Goal: Information Seeking & Learning: Learn about a topic

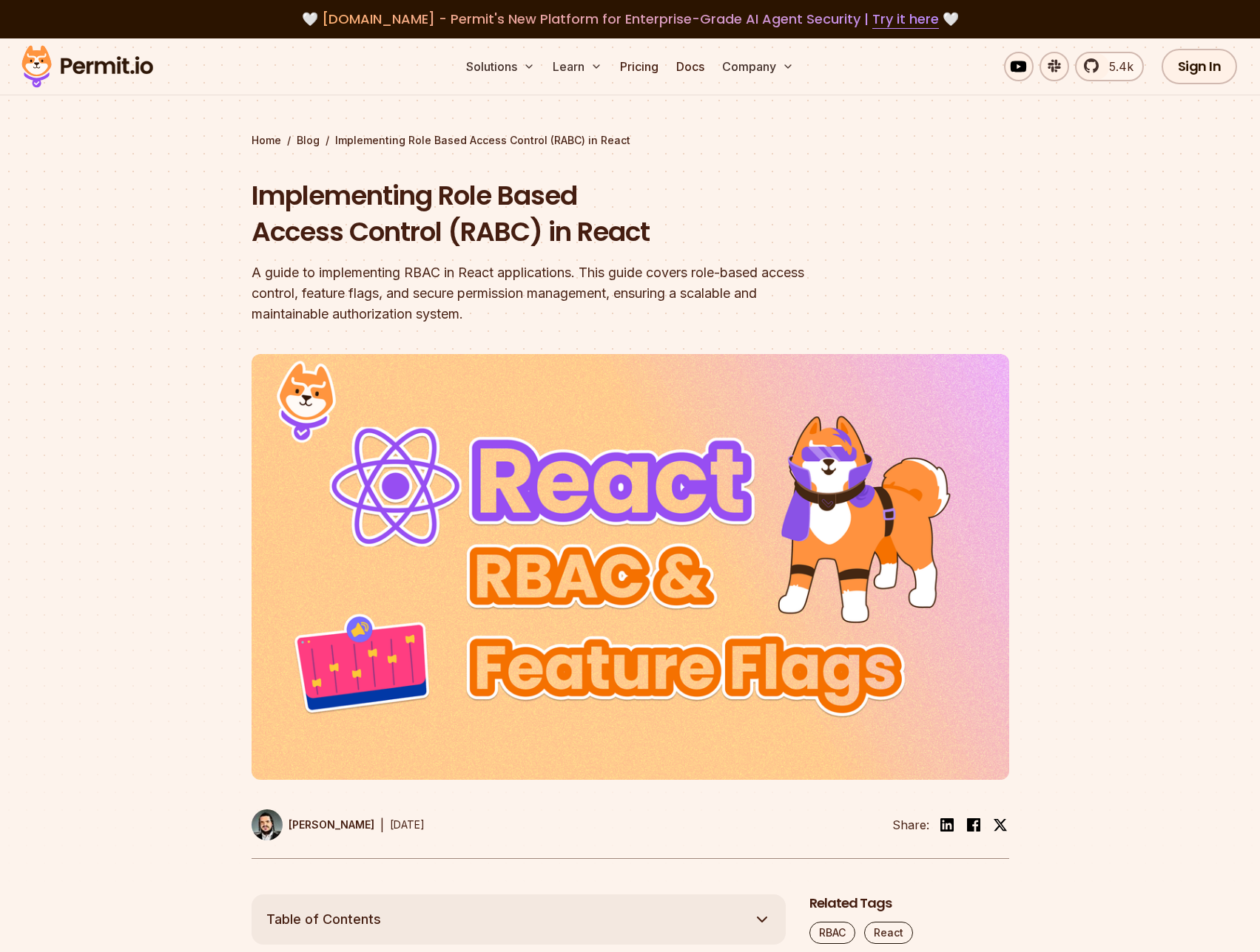
click at [127, 487] on div at bounding box center [630, 616] width 1260 height 557
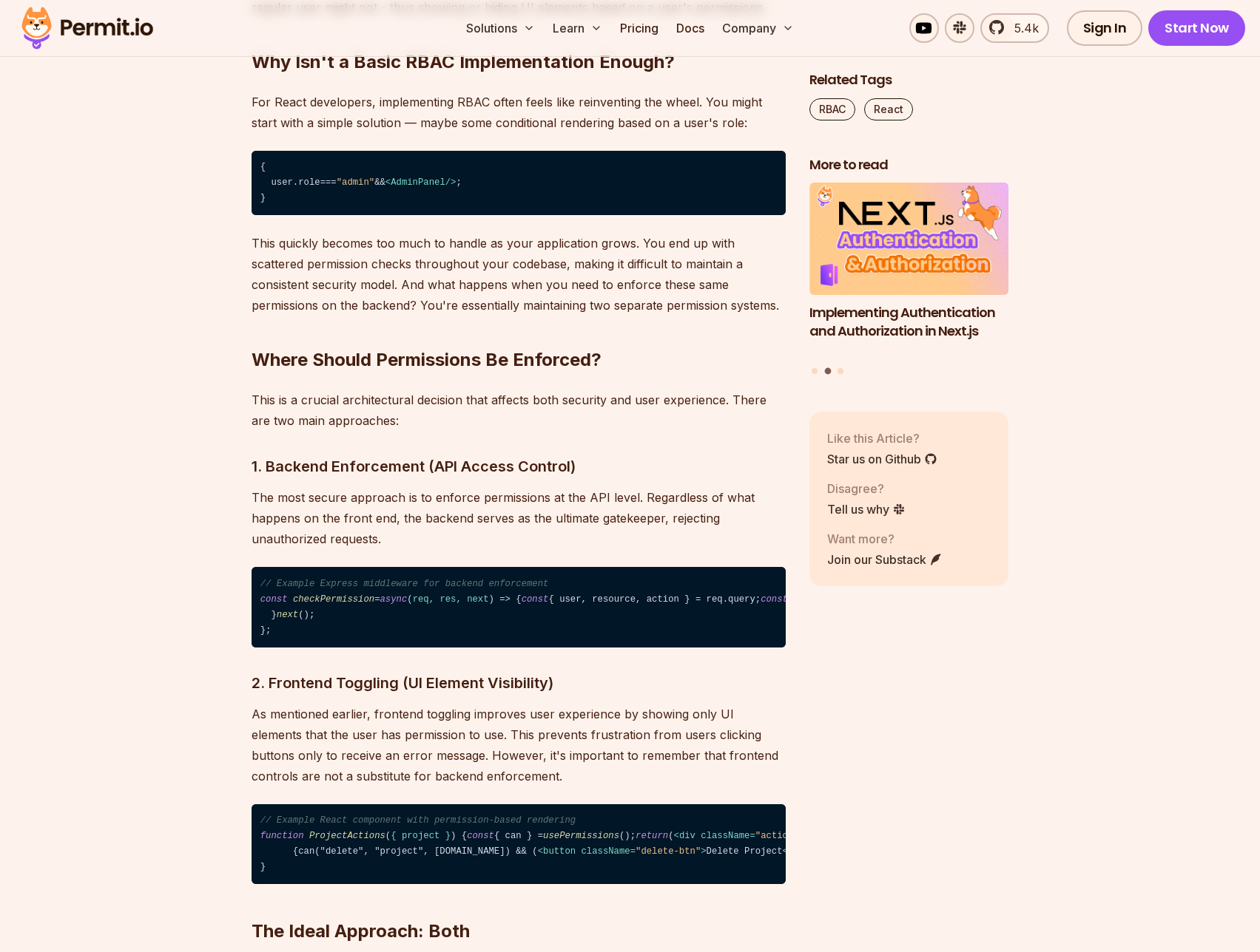
scroll to position [1996, 0]
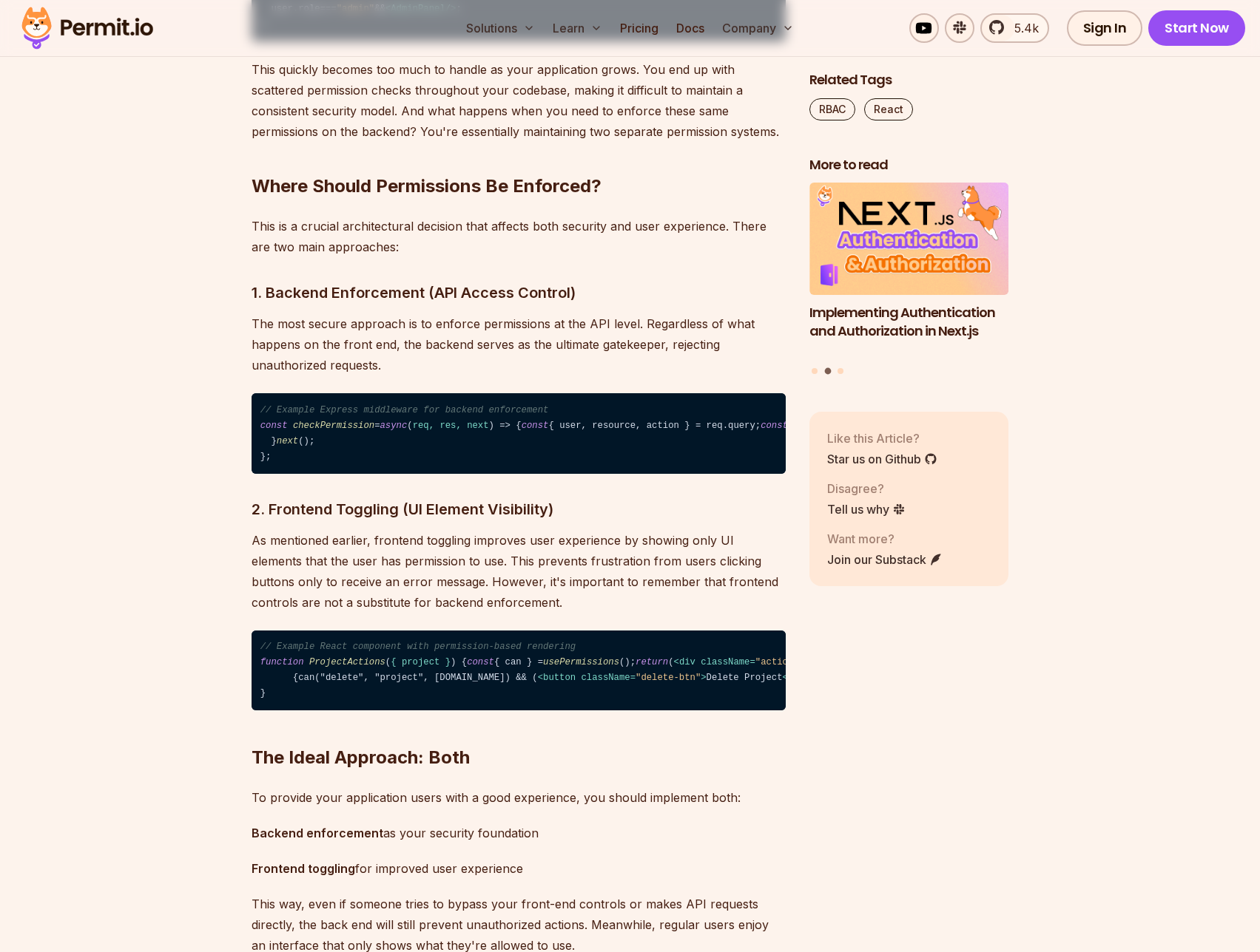
scroll to position [2292, 0]
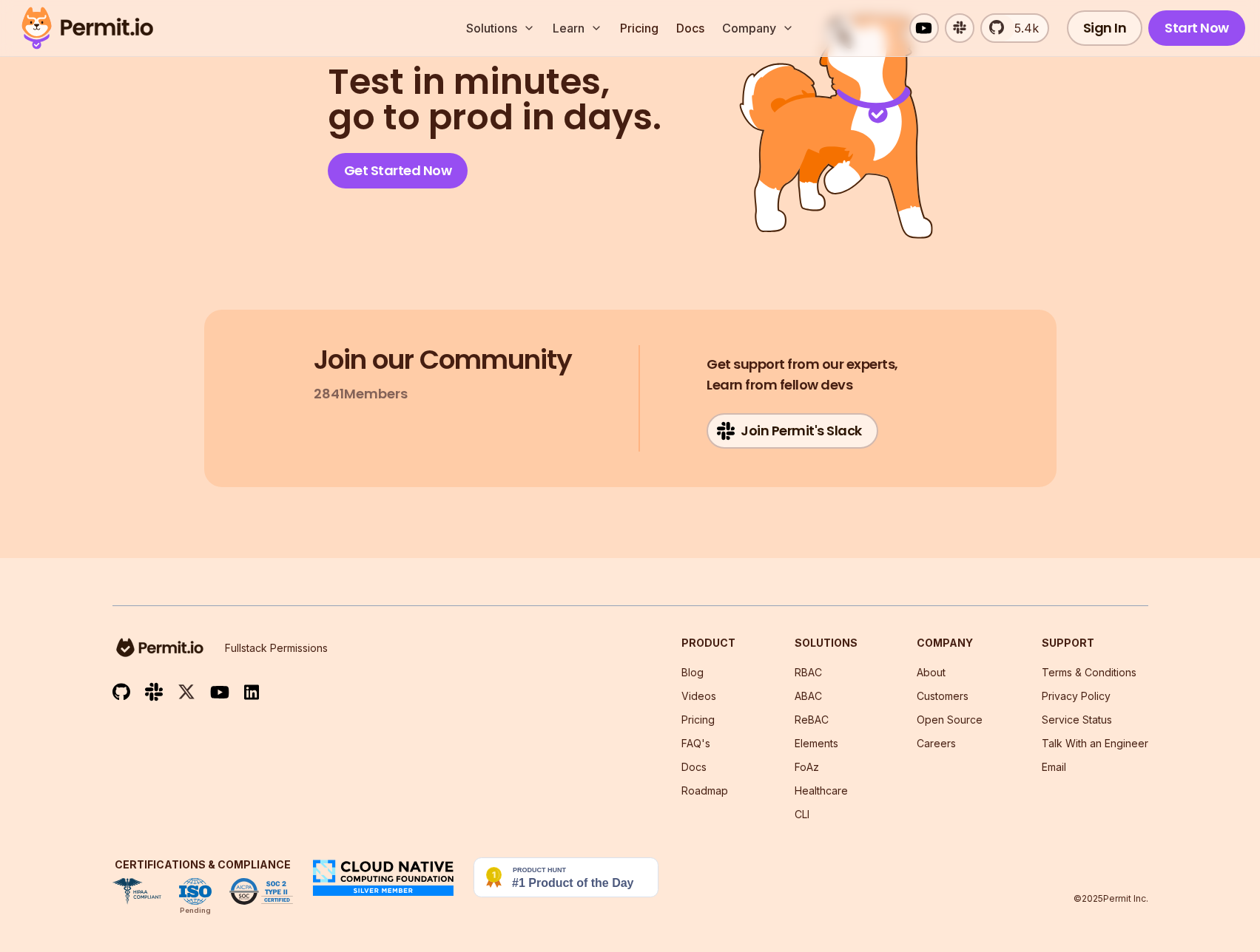
scroll to position [17838, 0]
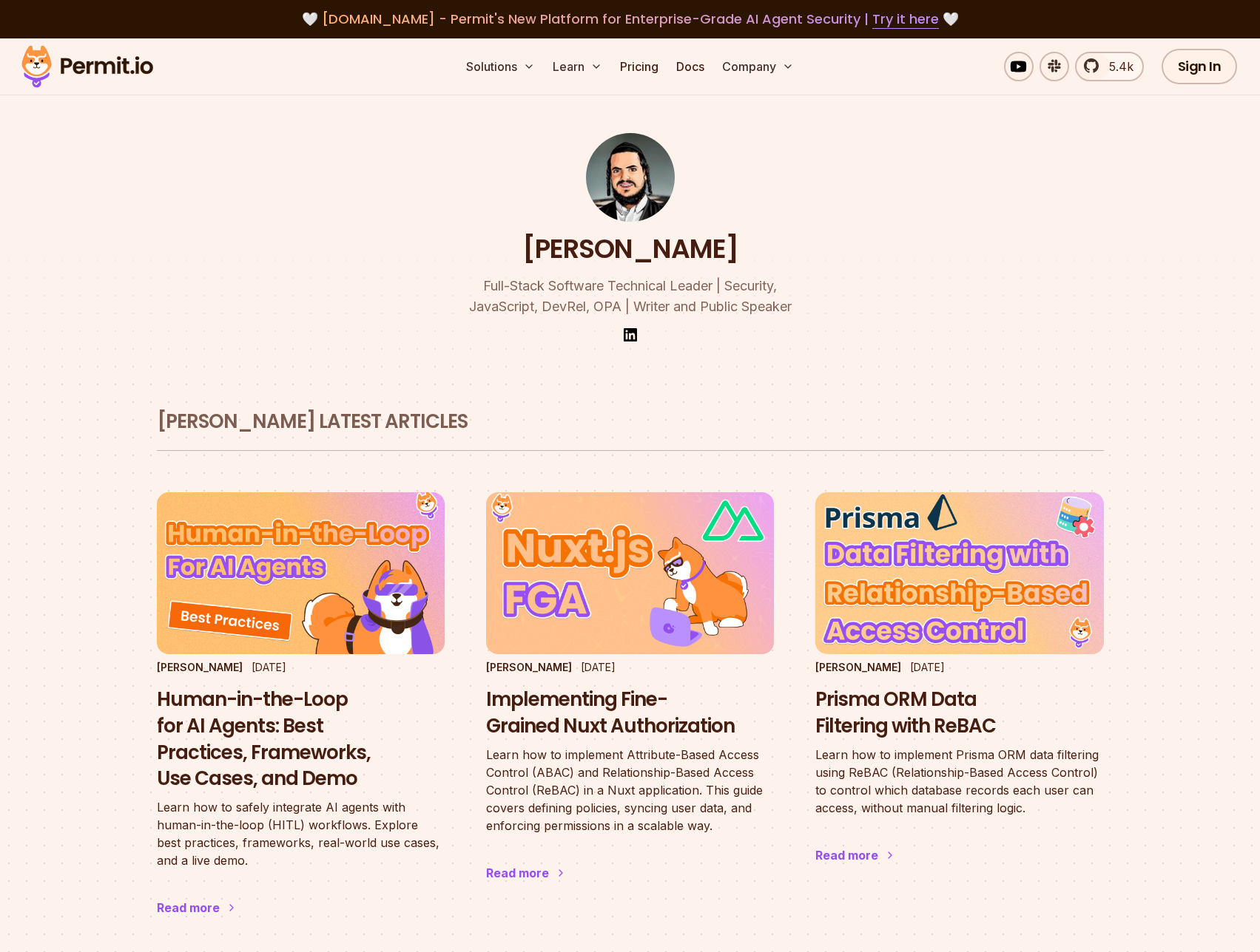
click at [211, 310] on div "[PERSON_NAME] Full-Stack Software Technical Leader | Security, JavaScript, DevR…" at bounding box center [630, 209] width 852 height 342
click at [211, 309] on div "[PERSON_NAME] Full-Stack Software Technical Leader | Security, JavaScript, DevR…" at bounding box center [630, 209] width 852 height 342
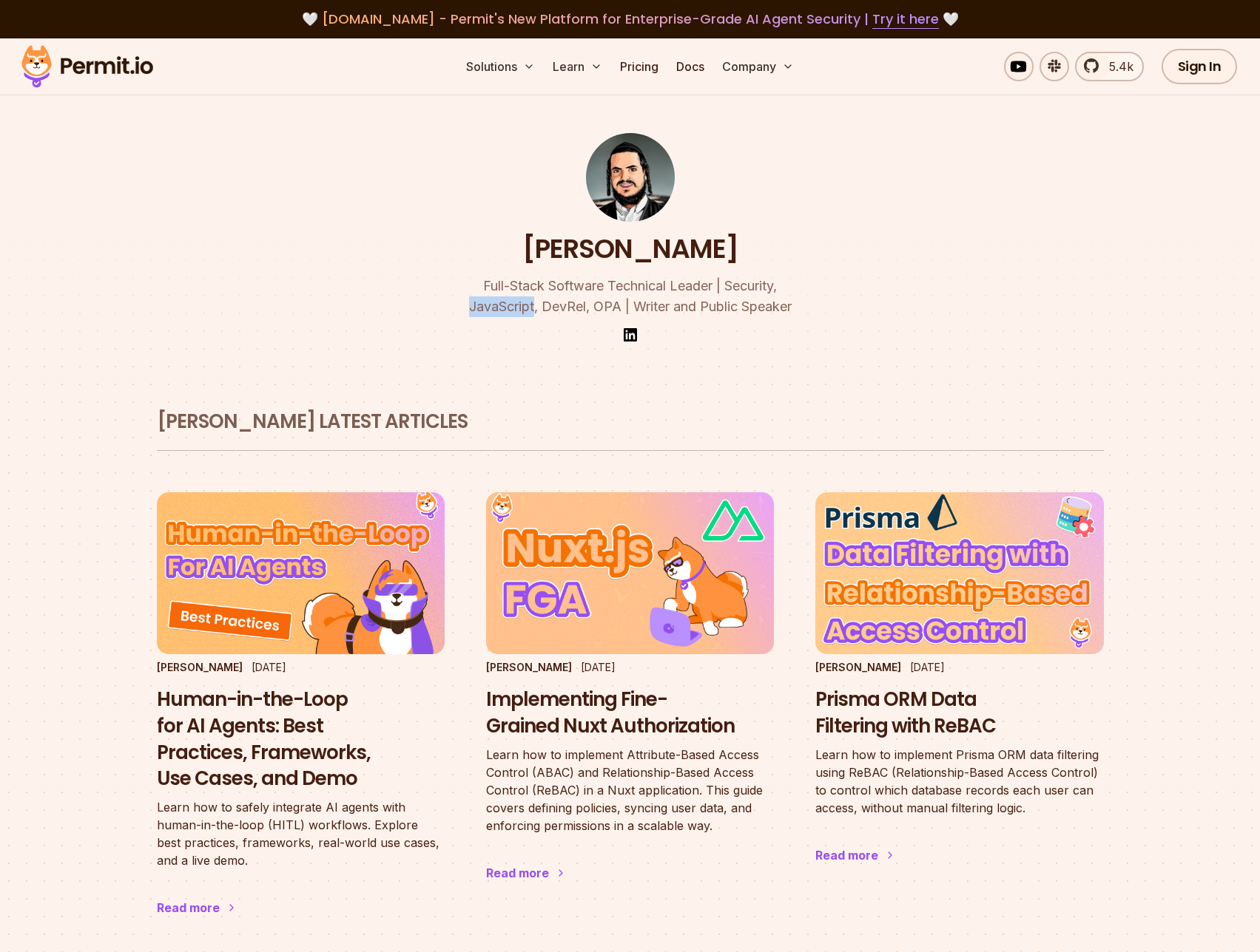
click at [211, 309] on div "[PERSON_NAME] Full-Stack Software Technical Leader | Security, JavaScript, DevR…" at bounding box center [630, 209] width 852 height 342
click at [114, 339] on section "[PERSON_NAME] Full-Stack Software Technical Leader | Security, JavaScript, DevR…" at bounding box center [630, 209] width 1260 height 342
click at [97, 361] on section "[PERSON_NAME] Full-Stack Software Technical Leader | Security, JavaScript, DevR…" at bounding box center [630, 209] width 1260 height 342
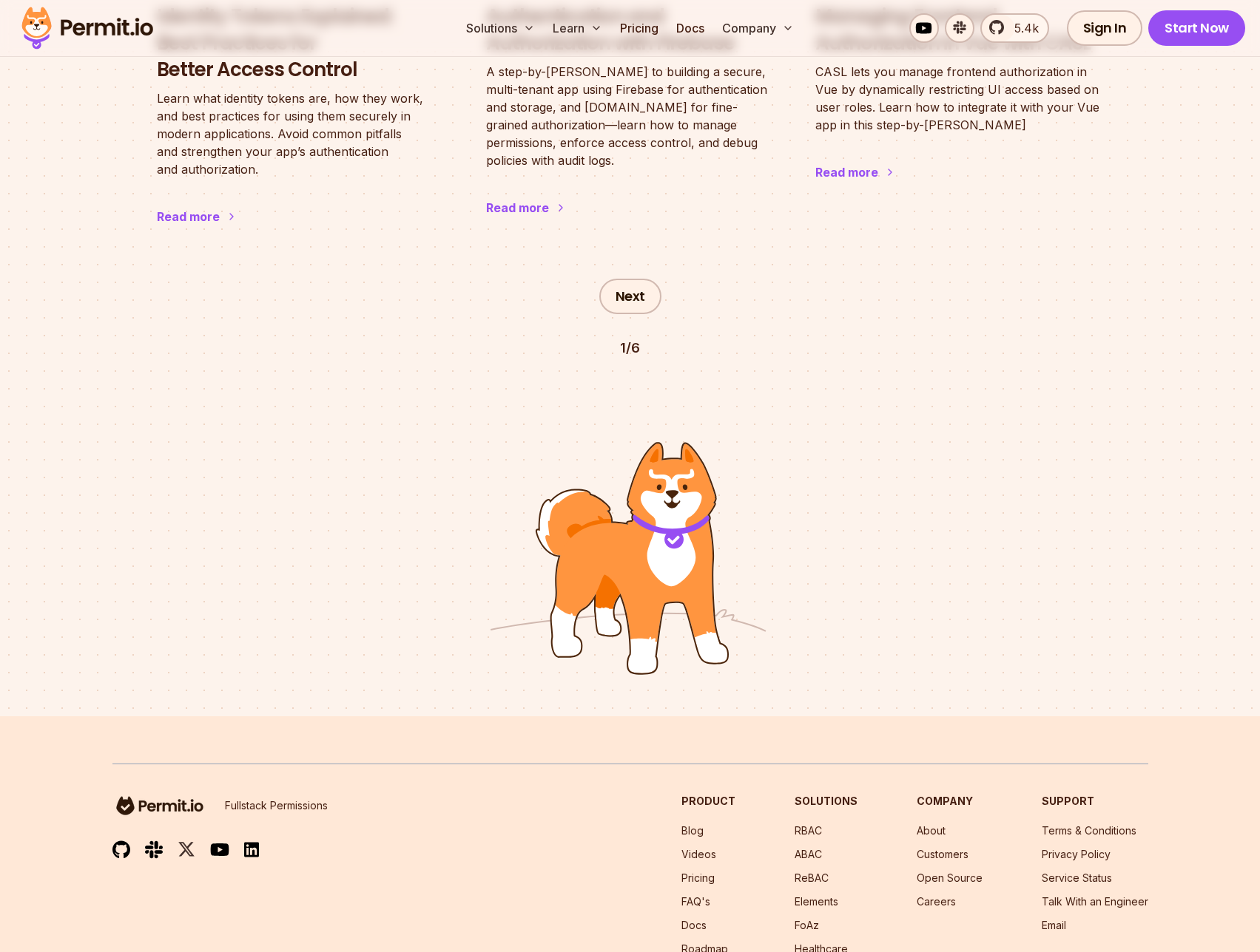
scroll to position [2218, 0]
